Goal: Entertainment & Leisure: Consume media (video, audio)

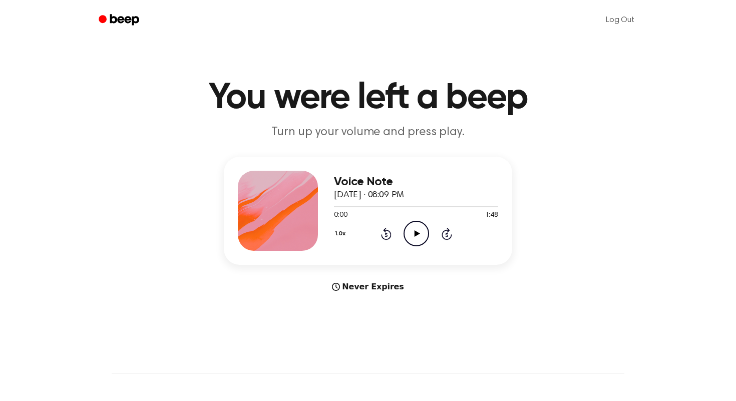
click at [418, 224] on icon "Play Audio" at bounding box center [416, 234] width 26 height 26
click at [419, 225] on icon "Pause Audio" at bounding box center [416, 234] width 26 height 26
click at [425, 219] on div "0:13 1:48" at bounding box center [416, 215] width 164 height 11
click at [420, 228] on icon "Play Audio" at bounding box center [416, 234] width 26 height 26
click at [389, 236] on icon at bounding box center [386, 234] width 11 height 12
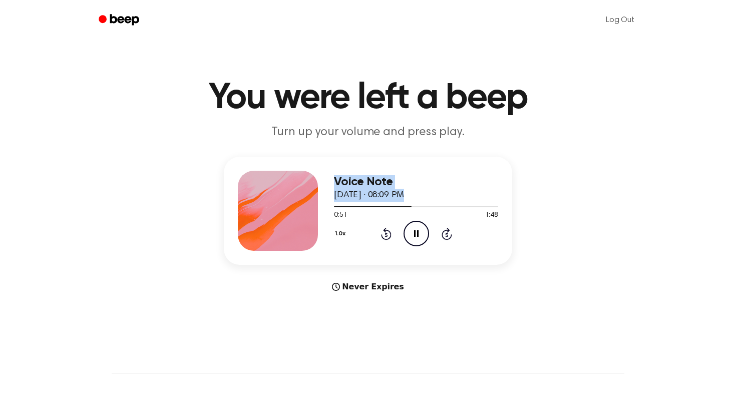
drag, startPoint x: 408, startPoint y: 206, endPoint x: 54, endPoint y: 259, distance: 358.3
click at [54, 259] on div "Voice Note [DATE] · 08:09 PM 0:51 1:48 Your browser does not support the [objec…" at bounding box center [368, 225] width 712 height 136
click at [396, 212] on div "0:52 1:48" at bounding box center [416, 215] width 164 height 11
drag, startPoint x: 401, startPoint y: 206, endPoint x: 266, endPoint y: 224, distance: 135.8
click at [265, 224] on div "Voice Note [DATE] · 08:09 PM 0:53 1:48 Your browser does not support the [objec…" at bounding box center [368, 211] width 288 height 108
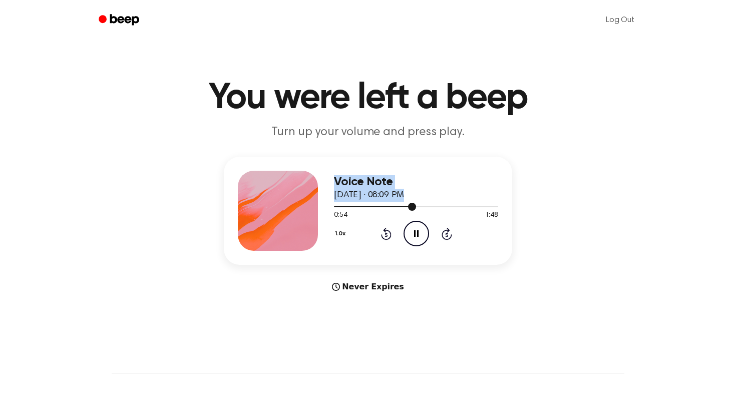
click at [420, 204] on div at bounding box center [416, 206] width 164 height 8
drag, startPoint x: 419, startPoint y: 204, endPoint x: 356, endPoint y: 216, distance: 64.1
click at [356, 216] on div "0:57 1:48 Your browser does not support the [object Object] element." at bounding box center [416, 211] width 164 height 19
click at [386, 235] on icon at bounding box center [385, 235] width 3 height 4
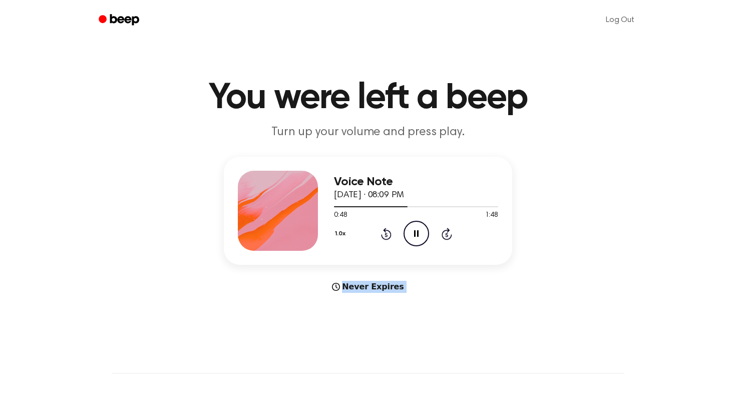
click at [386, 235] on icon at bounding box center [385, 235] width 3 height 4
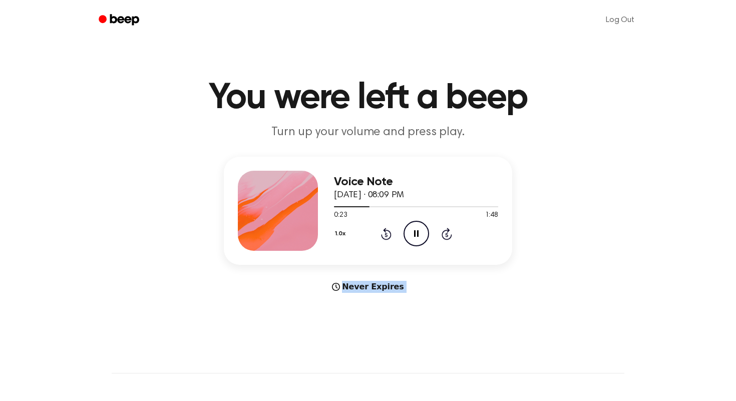
click at [386, 235] on icon at bounding box center [385, 235] width 3 height 4
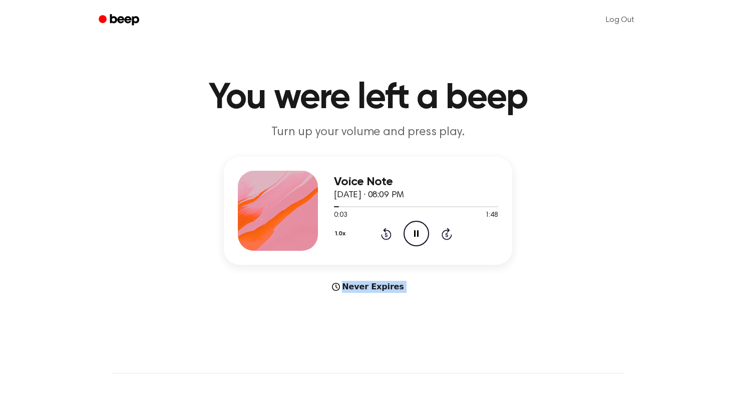
click at [386, 235] on icon at bounding box center [385, 235] width 3 height 4
click at [386, 238] on icon "Rewind 5 seconds" at bounding box center [385, 233] width 11 height 13
click at [424, 234] on icon "Pause Audio" at bounding box center [416, 234] width 26 height 26
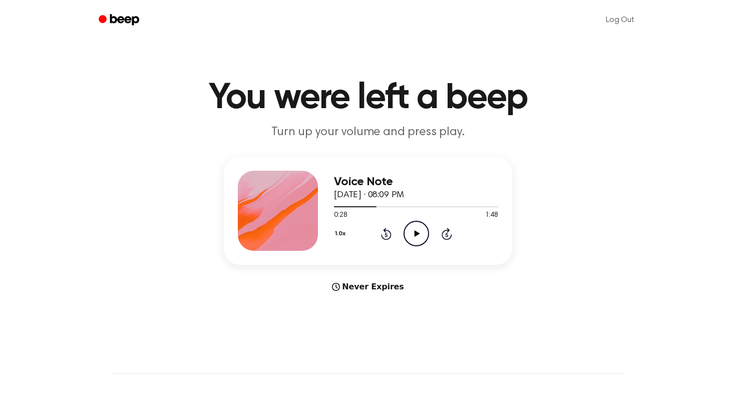
click at [425, 228] on icon "Play Audio" at bounding box center [416, 234] width 26 height 26
click at [413, 225] on icon "Play Audio" at bounding box center [416, 234] width 26 height 26
click at [415, 228] on icon "Play Audio" at bounding box center [416, 234] width 26 height 26
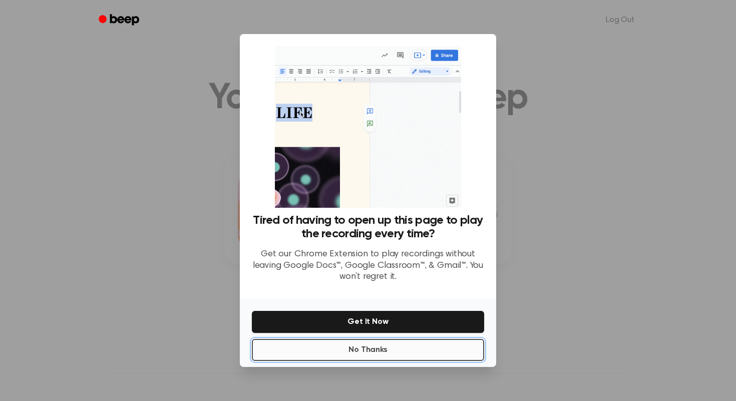
click at [393, 353] on button "No Thanks" at bounding box center [368, 350] width 232 height 22
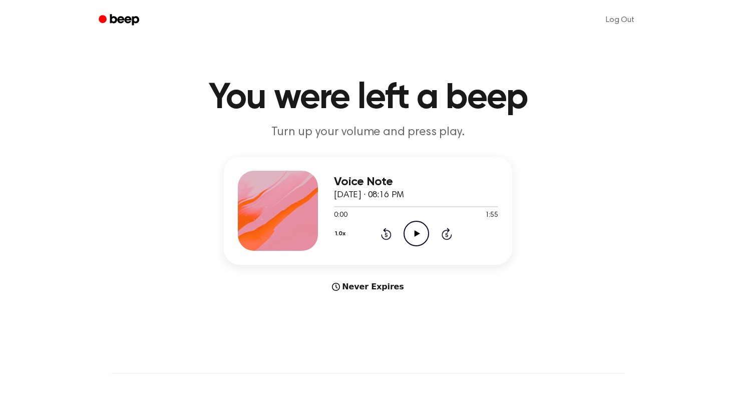
click at [409, 231] on icon "Play Audio" at bounding box center [416, 234] width 26 height 26
